Goal: Task Accomplishment & Management: Use online tool/utility

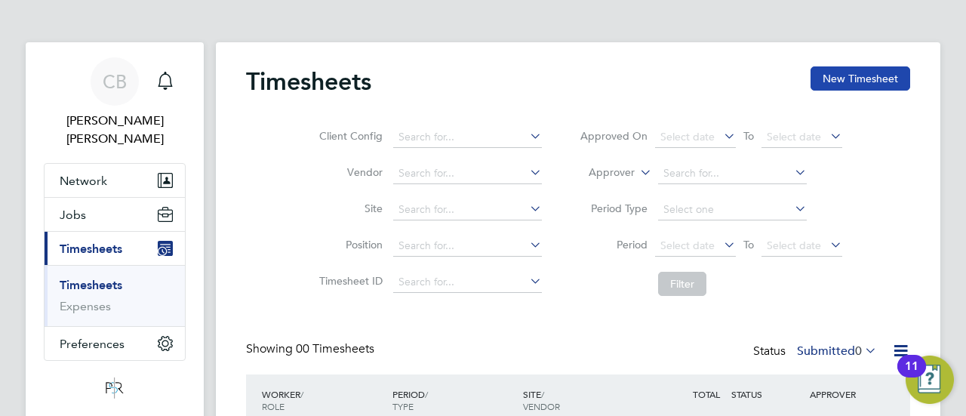
click at [829, 79] on button "New Timesheet" at bounding box center [860, 78] width 100 height 24
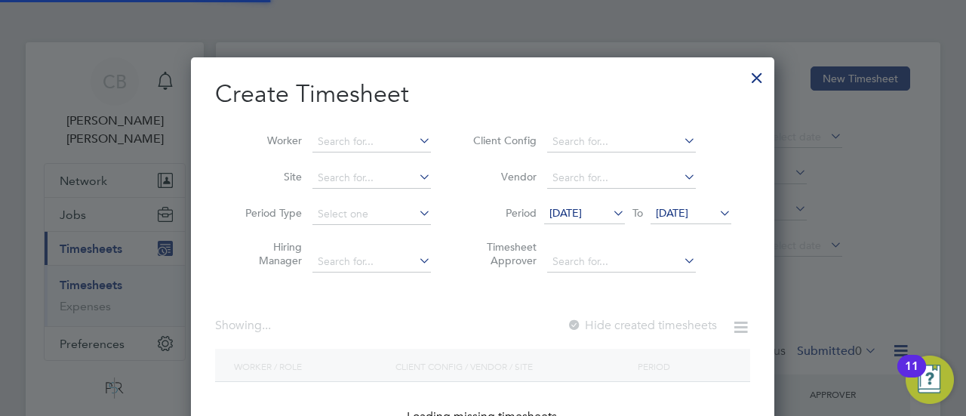
scroll to position [1857, 584]
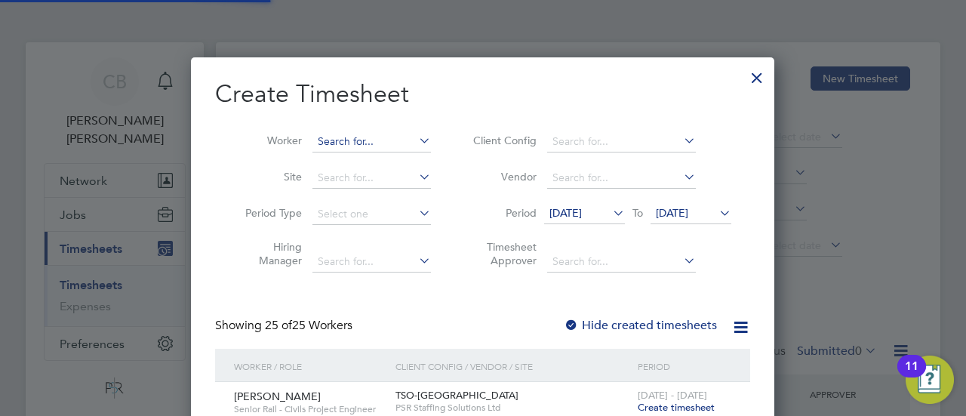
drag, startPoint x: 375, startPoint y: 154, endPoint x: 364, endPoint y: 135, distance: 22.0
click at [374, 154] on li "Worker" at bounding box center [332, 142] width 235 height 36
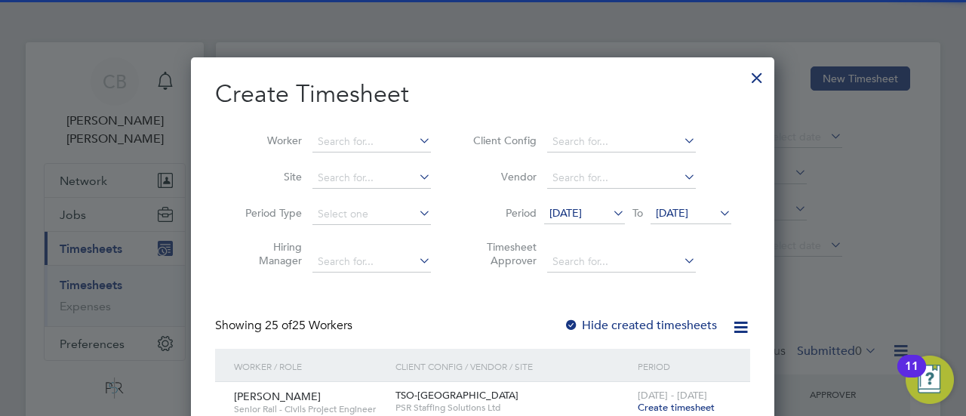
click at [358, 131] on li "Worker" at bounding box center [332, 142] width 235 height 36
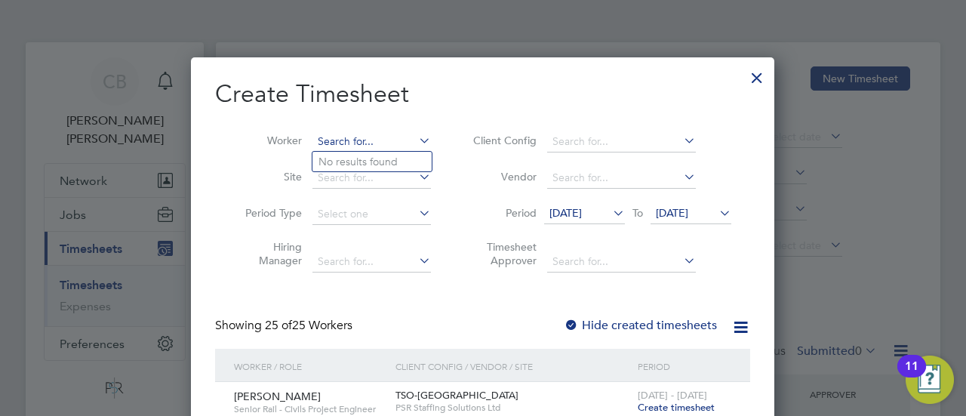
click at [355, 141] on input at bounding box center [371, 141] width 118 height 21
click at [353, 157] on b "[PERSON_NAME]" at bounding box center [384, 161] width 88 height 13
type input "[PERSON_NAME]"
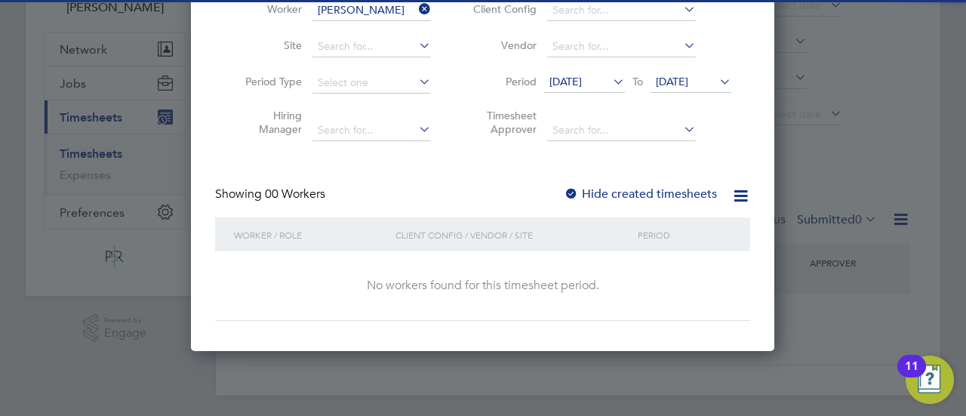
scroll to position [134, 0]
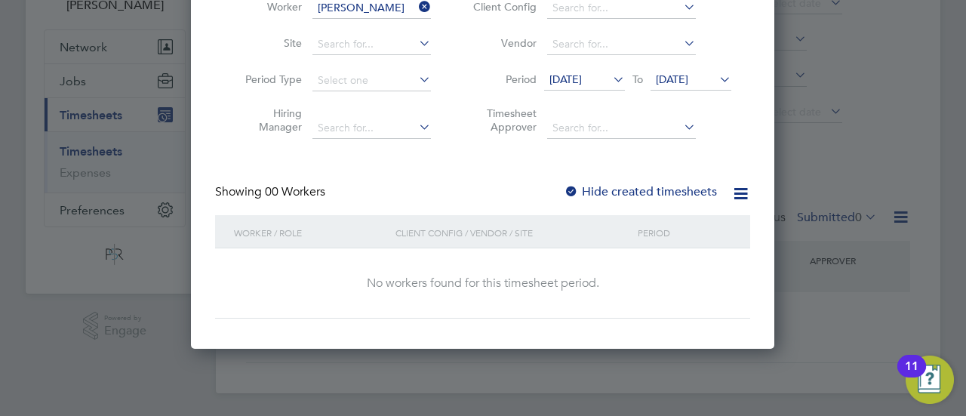
click at [680, 76] on span "[DATE]" at bounding box center [672, 79] width 32 height 14
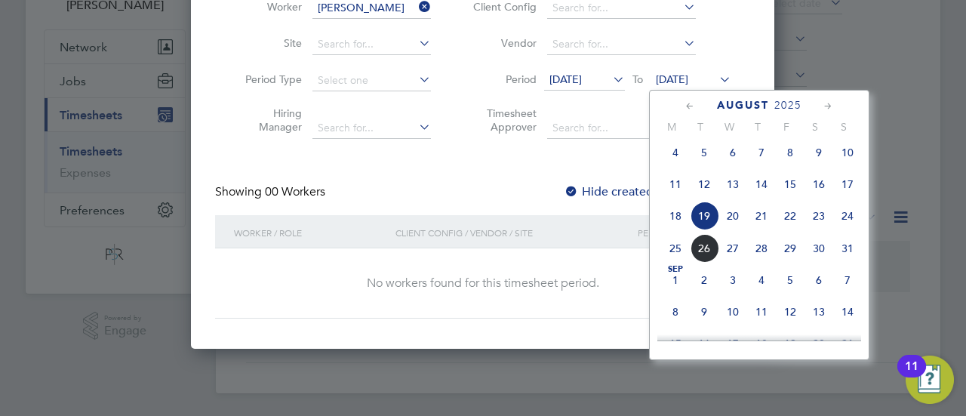
click at [843, 228] on span "24" at bounding box center [847, 215] width 29 height 29
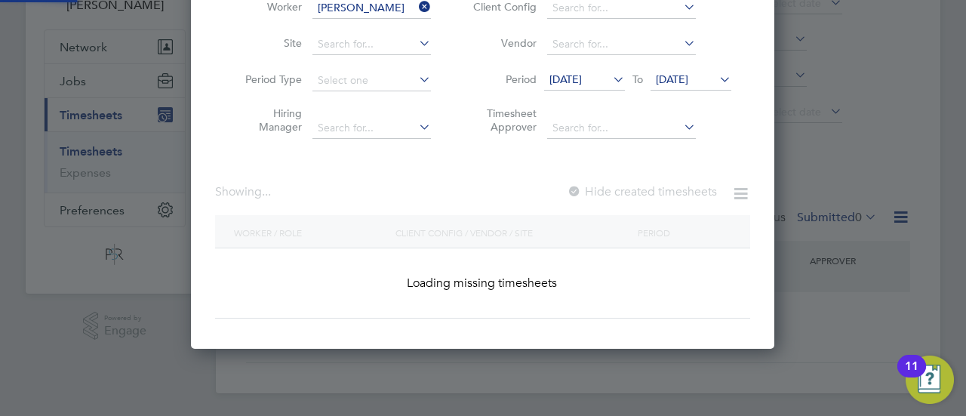
scroll to position [425, 584]
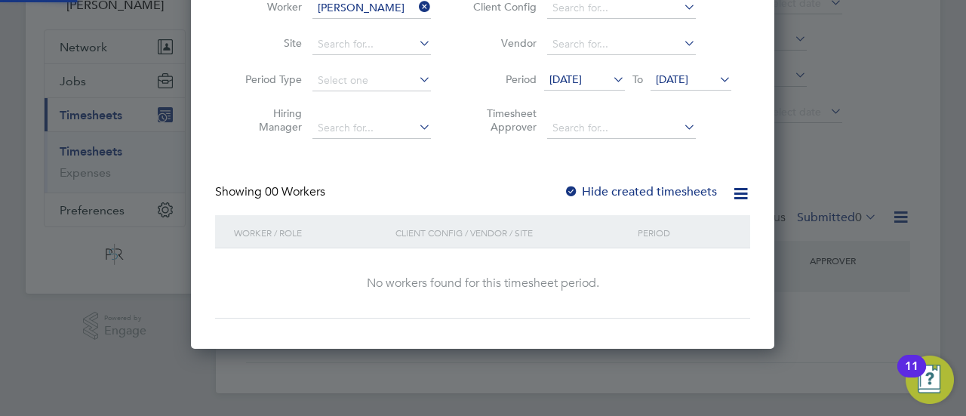
click at [637, 191] on label "Hide created timesheets" at bounding box center [640, 191] width 153 height 15
click at [703, 88] on span "[DATE]" at bounding box center [690, 80] width 81 height 20
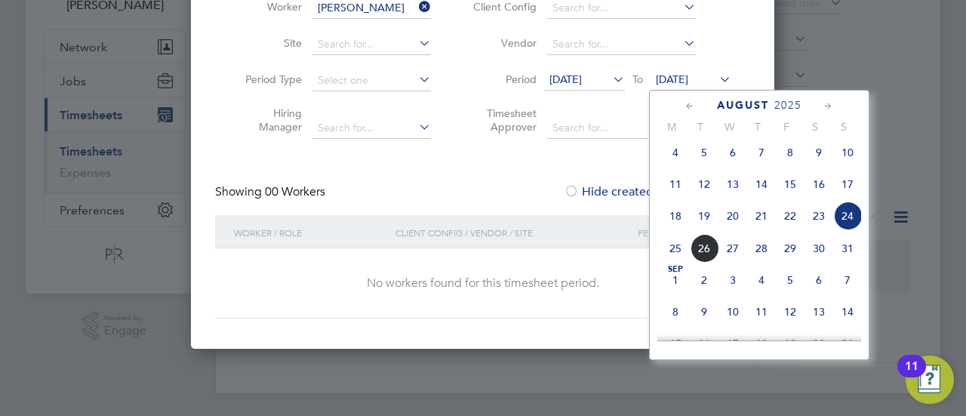
click at [856, 253] on span "31" at bounding box center [847, 248] width 29 height 29
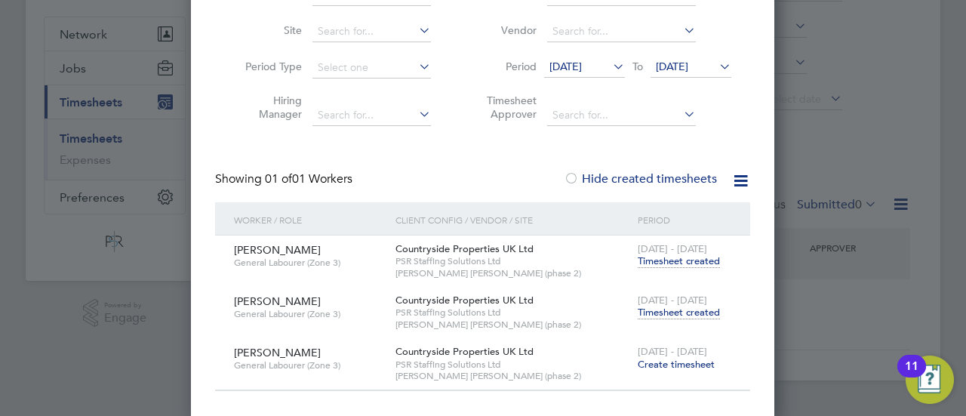
scroll to position [149, 0]
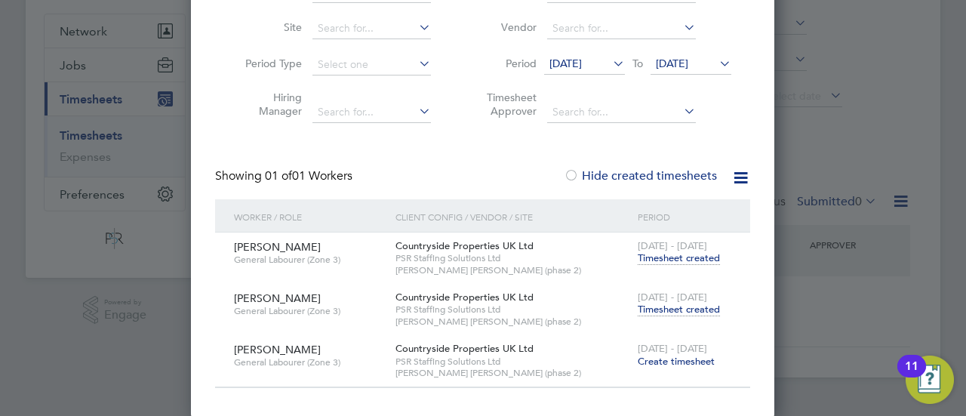
click at [670, 309] on span "Timesheet created" at bounding box center [678, 310] width 82 height 14
